Goal: Information Seeking & Learning: Find specific page/section

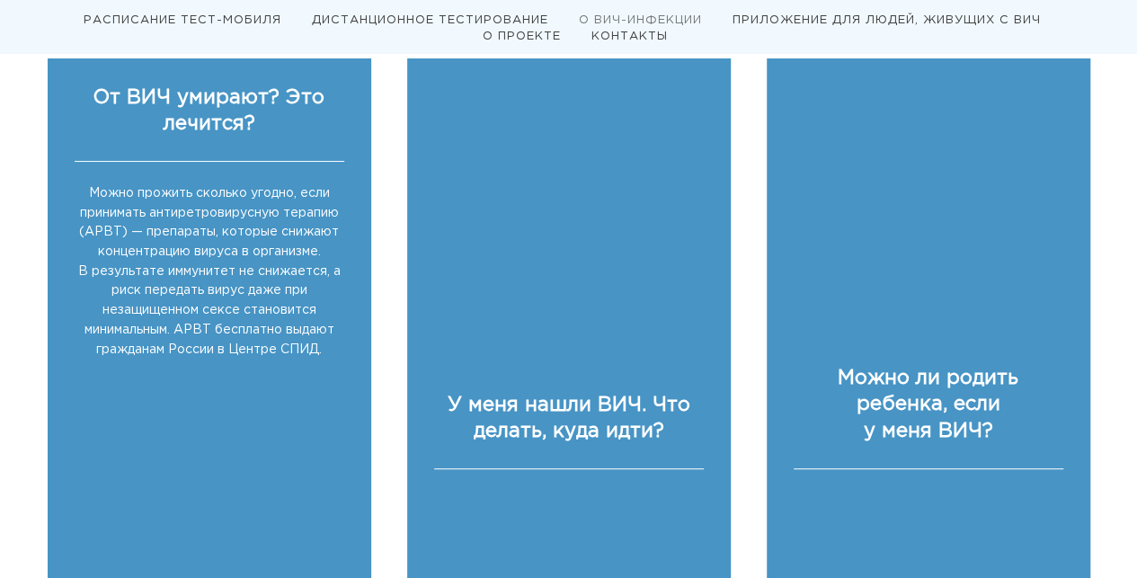
scroll to position [2289, 0]
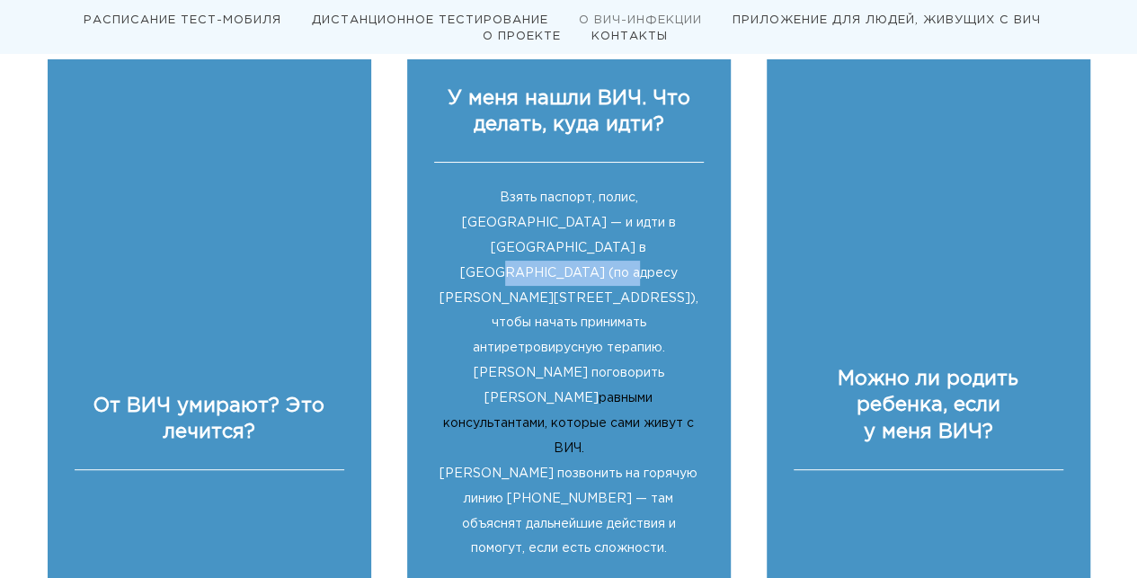
drag, startPoint x: 453, startPoint y: 248, endPoint x: 590, endPoint y: 253, distance: 136.7
click at [590, 253] on span "Взять паспорт, полис, [GEOGRAPHIC_DATA] — и идти в [GEOGRAPHIC_DATA] в [GEOGRAP…" at bounding box center [569, 272] width 259 height 161
click at [514, 246] on span "Взять паспорт, полис, [GEOGRAPHIC_DATA] — и идти в [GEOGRAPHIC_DATA] в [GEOGRAP…" at bounding box center [569, 272] width 259 height 161
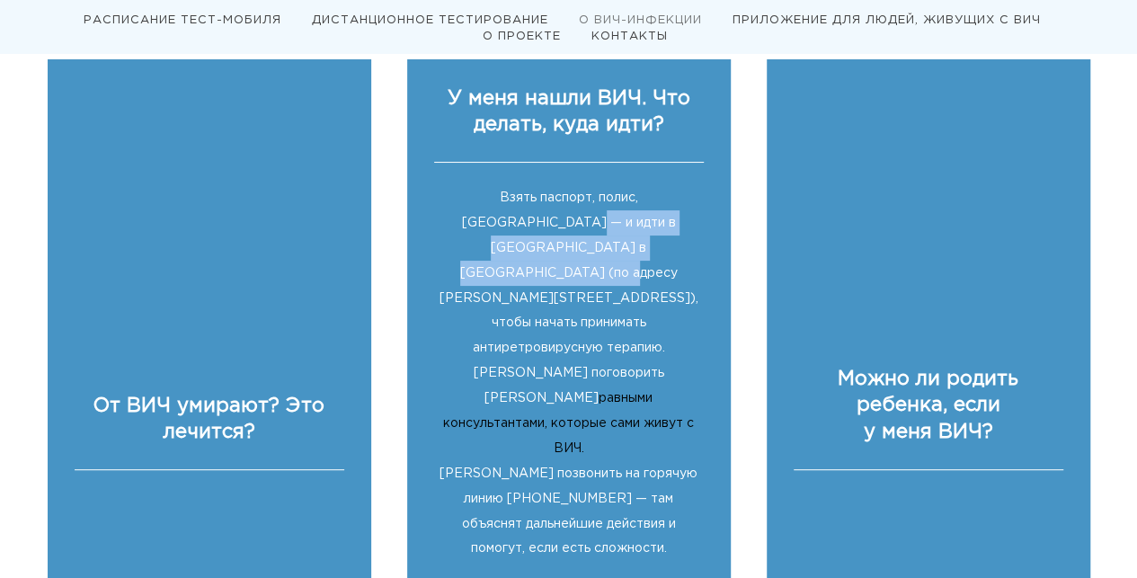
drag, startPoint x: 434, startPoint y: 226, endPoint x: 589, endPoint y: 242, distance: 155.3
click at [589, 242] on div "Взять паспорт, полис, СНИЛС — и идти в Центр СПИД в Новосибирске (по адресу Оль…" at bounding box center [569, 366] width 270 height 407
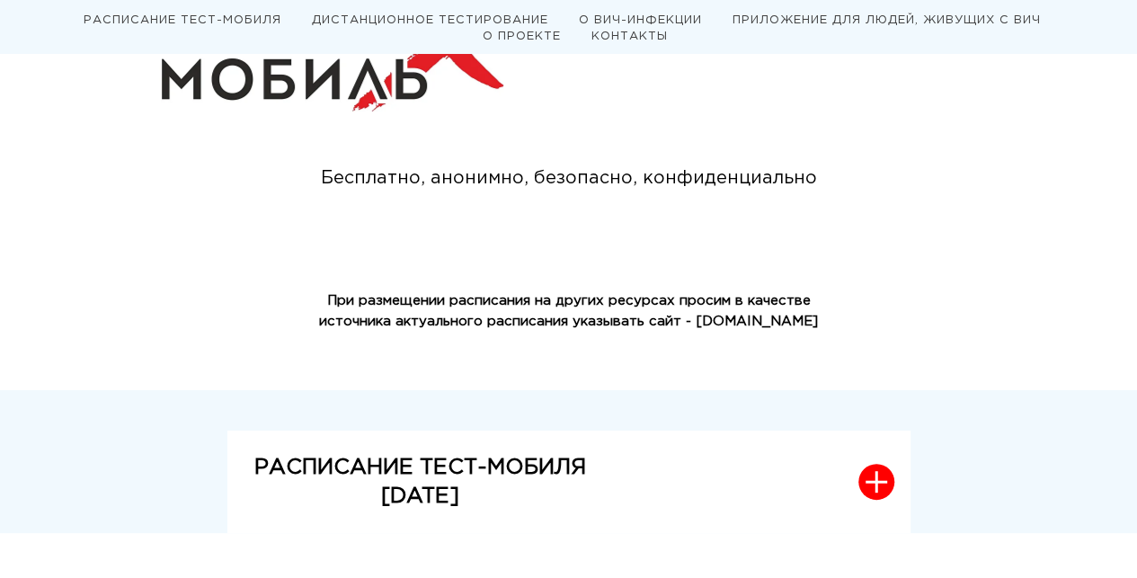
scroll to position [0, 0]
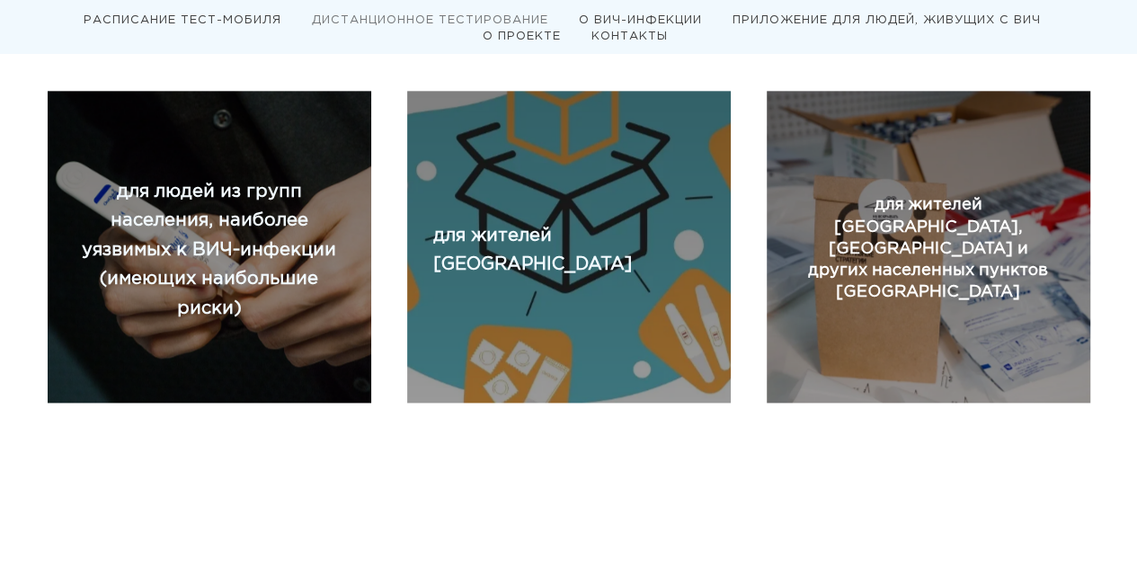
scroll to position [1106, 0]
click at [598, 244] on div "Перейти на сайт для заказа теста" at bounding box center [568, 239] width 271 height 76
